Goal: Navigation & Orientation: Find specific page/section

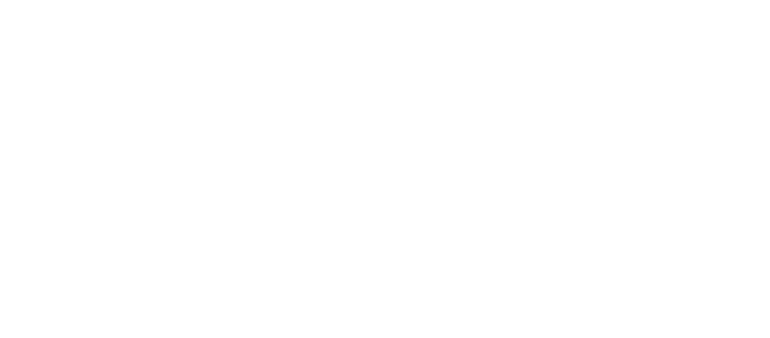
click at [769, 0] on html at bounding box center [385, 0] width 770 height 0
drag, startPoint x: 769, startPoint y: 90, endPoint x: 755, endPoint y: -1, distance: 91.3
click at [755, 0] on html at bounding box center [385, 0] width 770 height 0
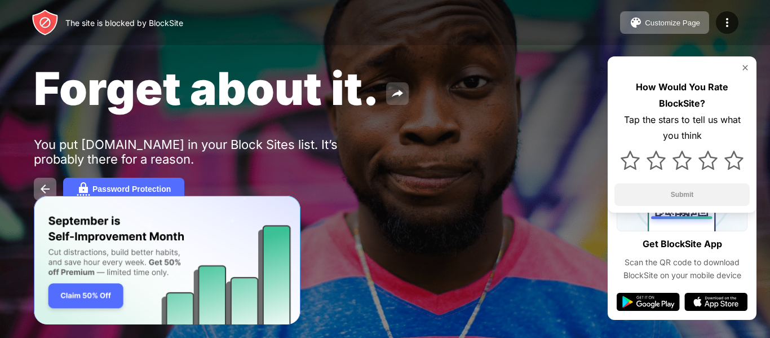
click at [386, 99] on button at bounding box center [397, 93] width 23 height 23
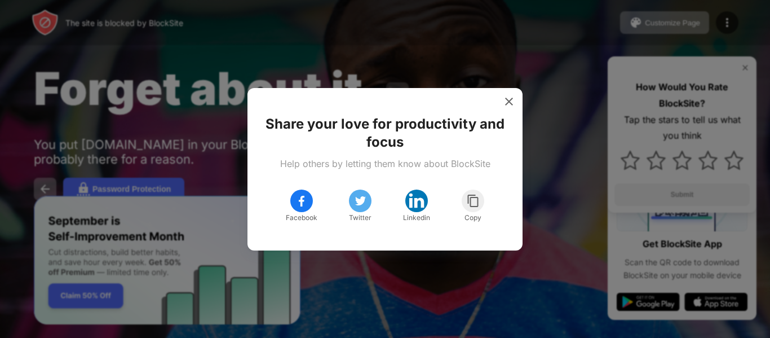
click at [385, 99] on div "Share your love for productivity and focus Help others by letting them know abo…" at bounding box center [385, 169] width 275 height 162
drag, startPoint x: 510, startPoint y: 90, endPoint x: 503, endPoint y: 100, distance: 12.5
click at [503, 100] on div "Share your love for productivity and focus Help others by letting them know abo…" at bounding box center [385, 169] width 275 height 162
click at [503, 100] on img at bounding box center [508, 101] width 11 height 11
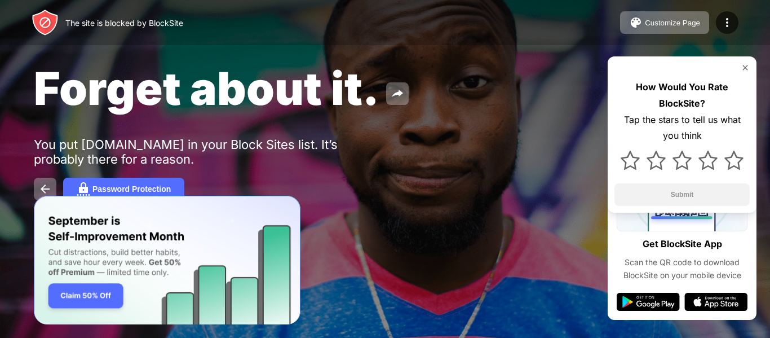
click at [744, 69] on img at bounding box center [745, 67] width 9 height 9
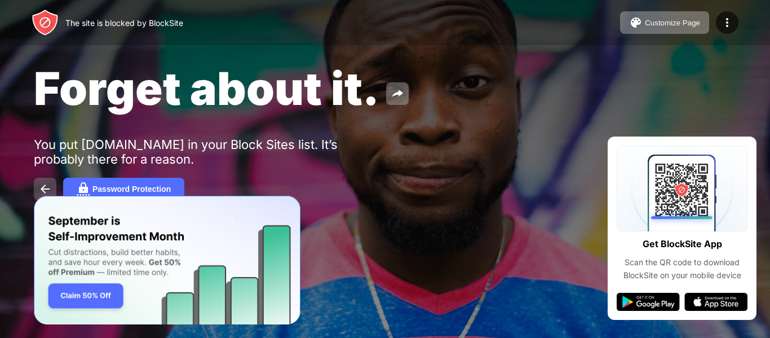
click at [43, 191] on img at bounding box center [45, 189] width 14 height 14
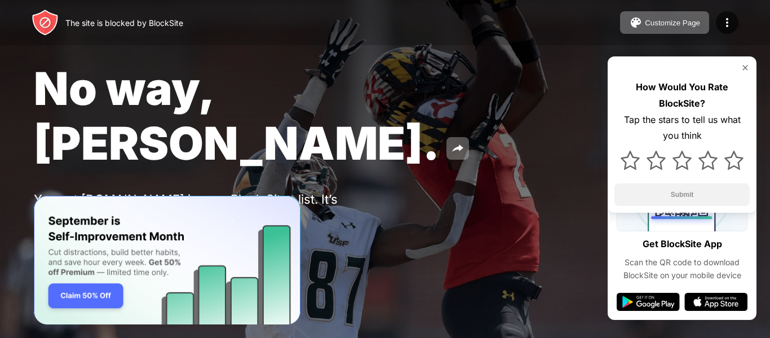
click at [46, 237] on img at bounding box center [45, 244] width 14 height 14
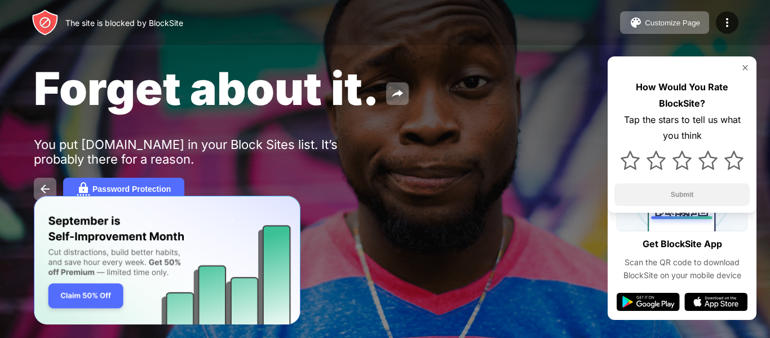
click at [37, 87] on span "Forget about it." at bounding box center [207, 88] width 346 height 55
click at [145, 116] on div "Forget about it. You put [DOMAIN_NAME] in your Block Sites list. It’s probably …" at bounding box center [385, 130] width 770 height 261
click at [149, 107] on span "Forget about it." at bounding box center [207, 88] width 346 height 55
